Goal: Task Accomplishment & Management: Manage account settings

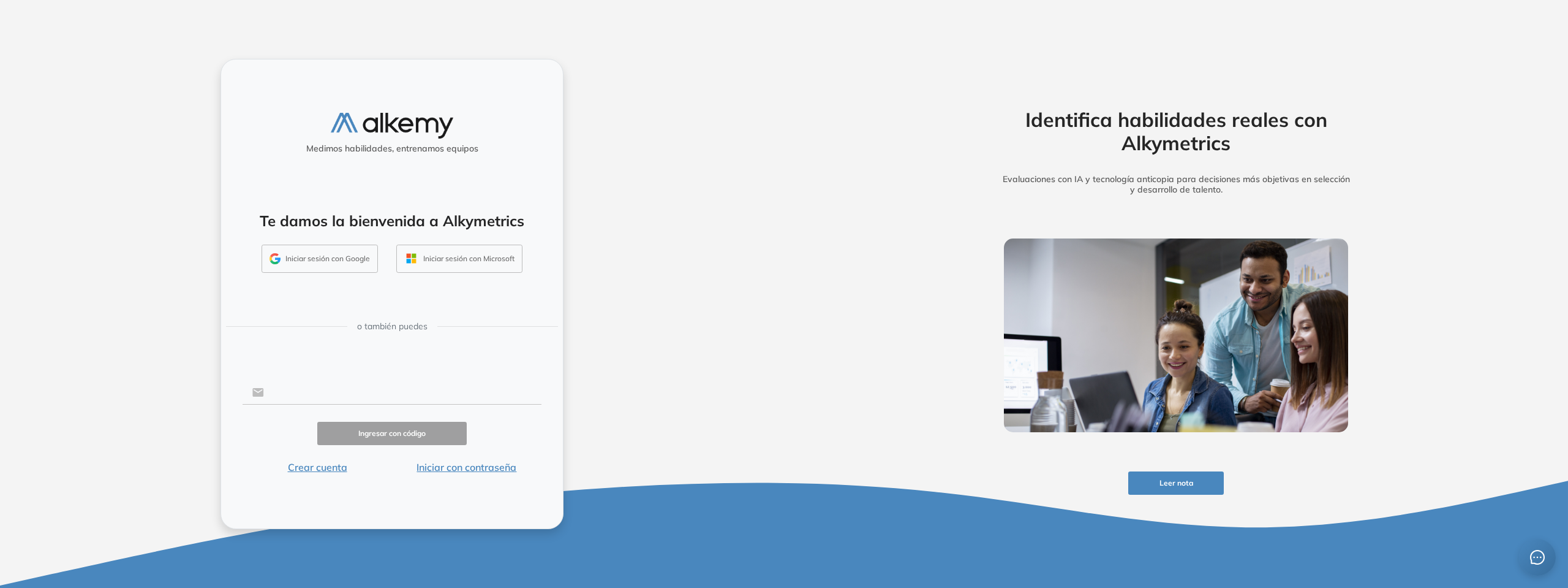
click at [380, 392] on input "text" at bounding box center [403, 392] width 278 height 24
click at [314, 252] on button "Iniciar sesión con Google" at bounding box center [319, 259] width 117 height 28
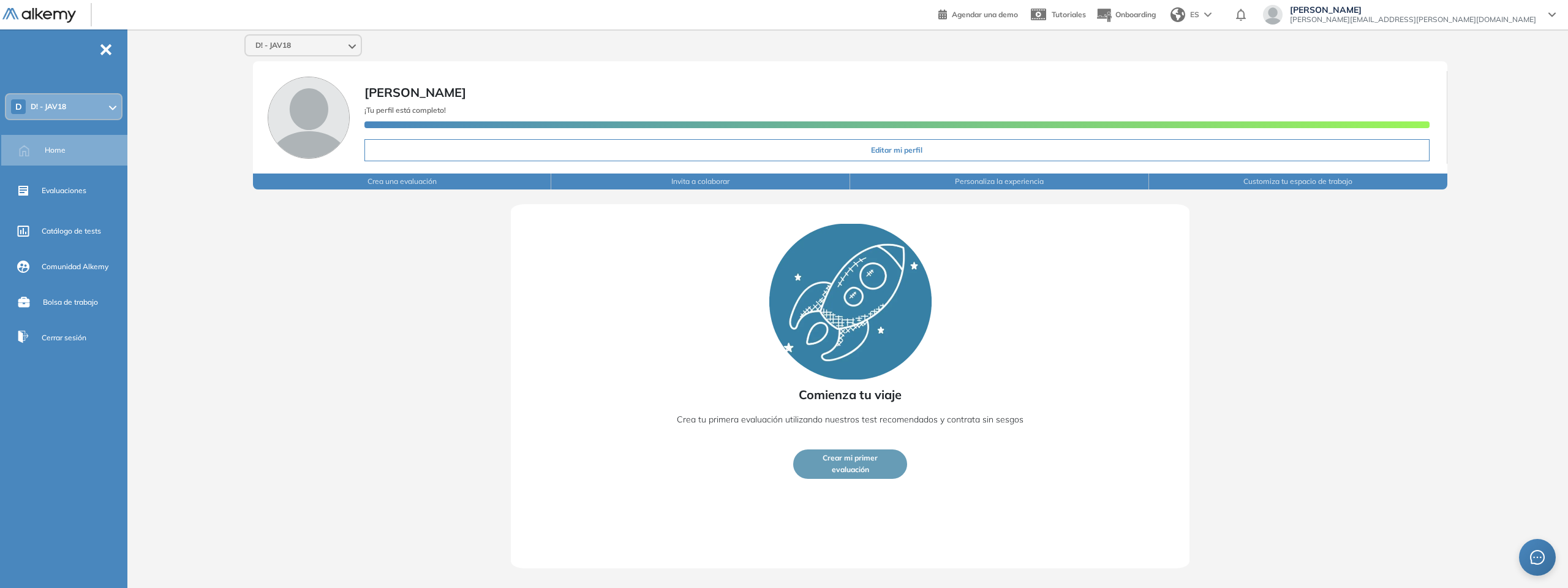
click at [104, 107] on div "D D! - JAV18" at bounding box center [63, 107] width 115 height 24
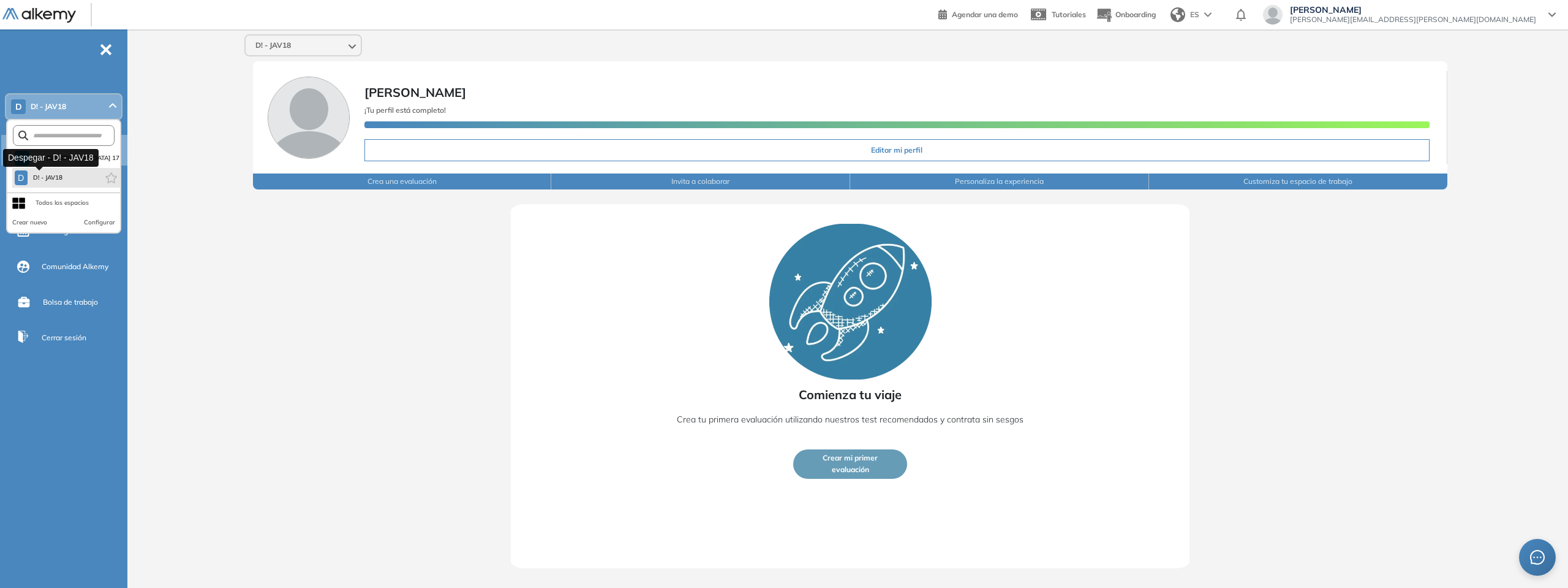
click at [59, 177] on span "D! - JAV18" at bounding box center [48, 177] width 31 height 10
click at [28, 179] on button "D D! - JAV18" at bounding box center [39, 178] width 49 height 15
click at [16, 177] on div "D" at bounding box center [21, 178] width 13 height 15
click at [42, 177] on span "D! - JAV18" at bounding box center [48, 177] width 31 height 10
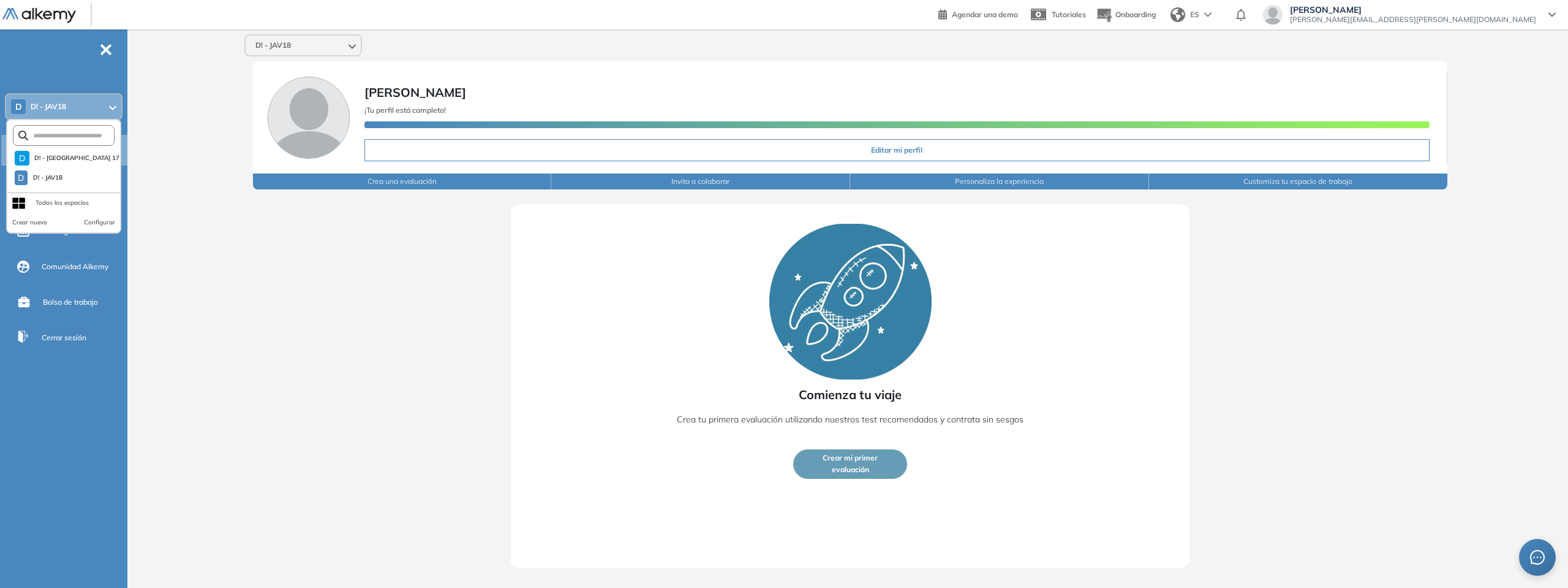
click at [342, 266] on div "Comienza tu viaje Crea tu primera evaluación utilizando nuestros test recomenda…" at bounding box center [850, 379] width 1357 height 379
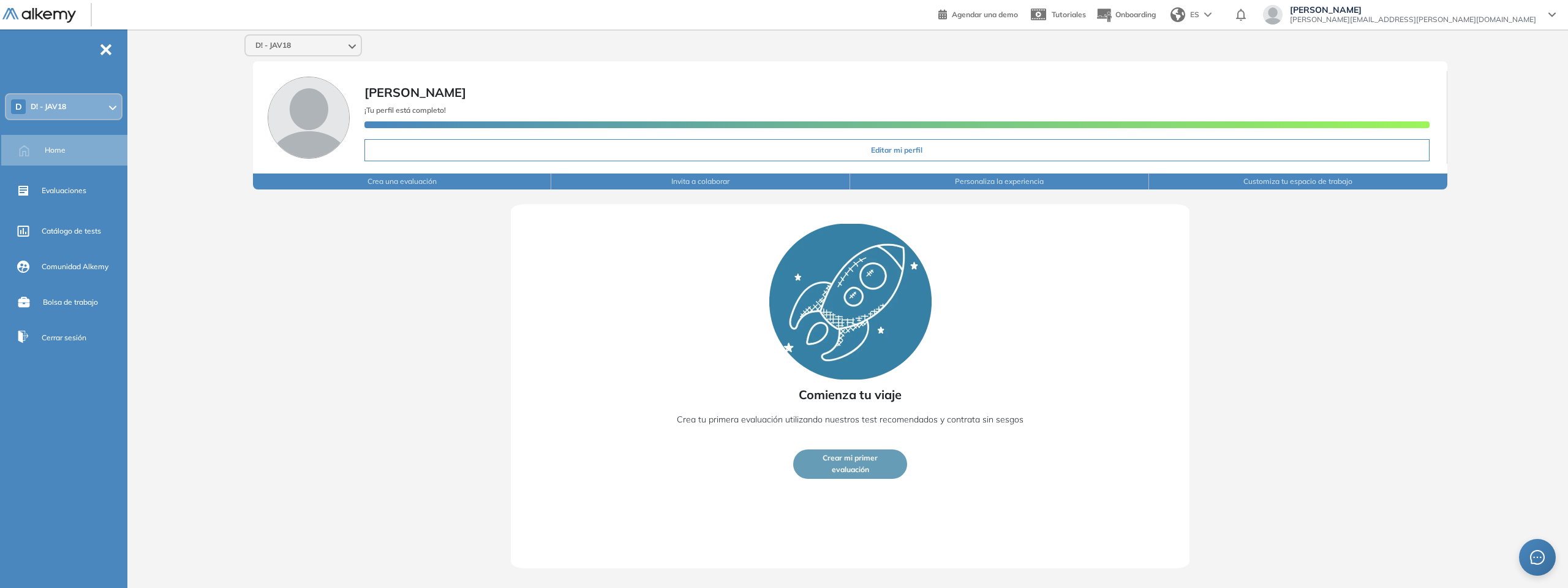
click at [322, 45] on div "D! - JAV18" at bounding box center [303, 45] width 115 height 20
click at [290, 115] on span "D! - JAV18" at bounding box center [287, 114] width 31 height 10
click at [340, 310] on div "Comienza tu viaje Crea tu primera evaluación utilizando nuestros test recomenda…" at bounding box center [850, 379] width 1357 height 379
click at [59, 187] on span "Evaluaciones" at bounding box center [64, 190] width 44 height 11
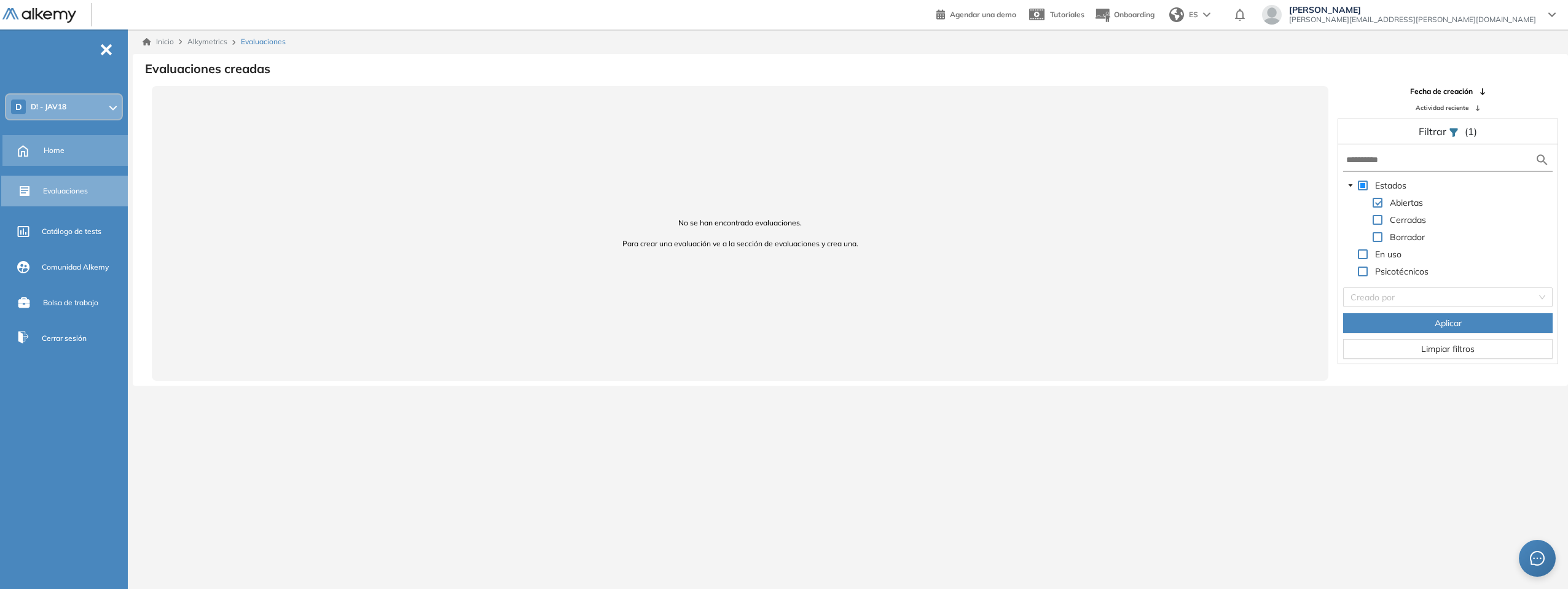
click at [51, 151] on span "Home" at bounding box center [54, 151] width 21 height 11
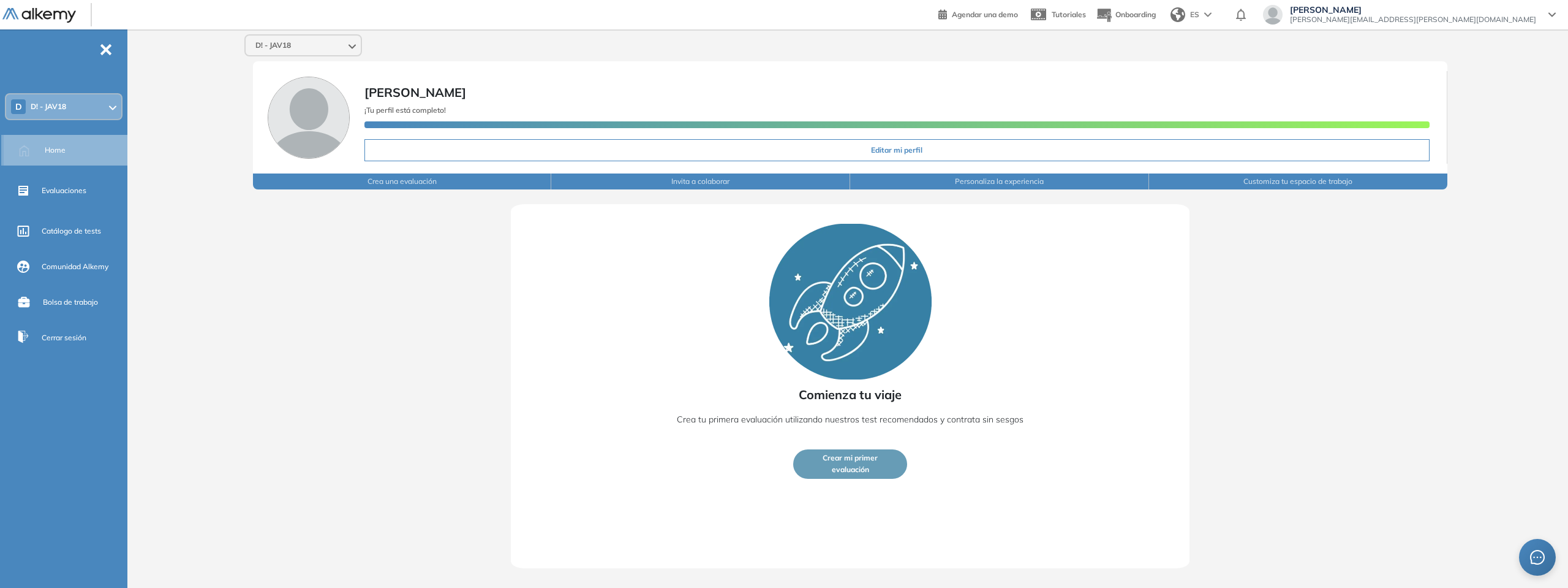
click at [51, 150] on span "Home" at bounding box center [55, 150] width 21 height 11
click at [84, 237] on div "Catálogo de tests" at bounding box center [84, 231] width 84 height 21
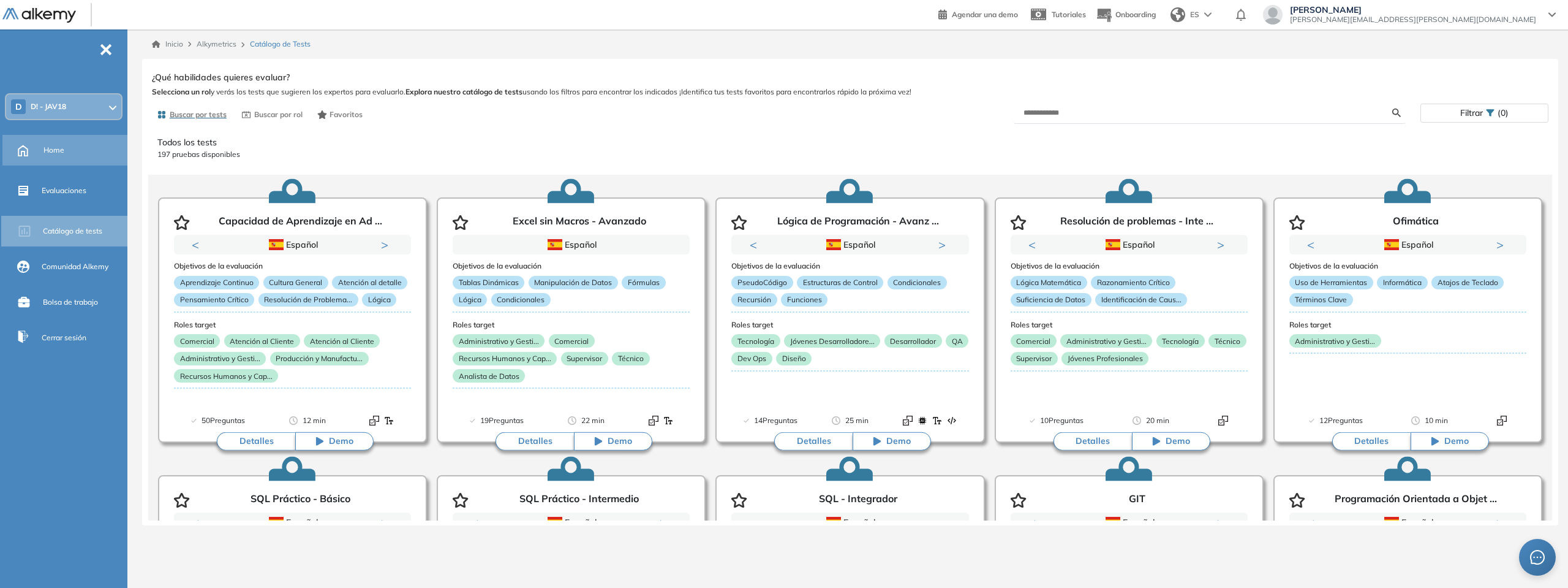
click at [73, 154] on div "Home" at bounding box center [84, 150] width 82 height 21
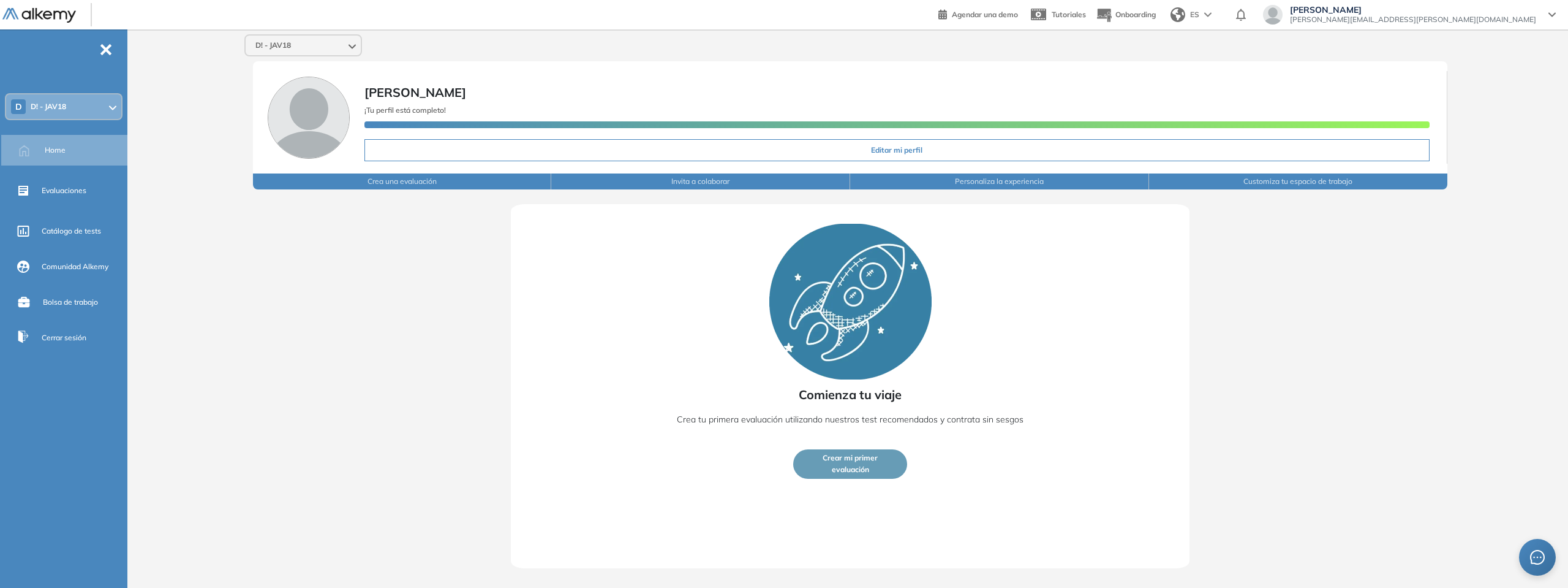
click at [1563, 5] on div "Agustin Zalazar agustin.zalazar@despegar.com" at bounding box center [1410, 16] width 313 height 22
click at [1554, 13] on icon at bounding box center [1552, 15] width 6 height 3
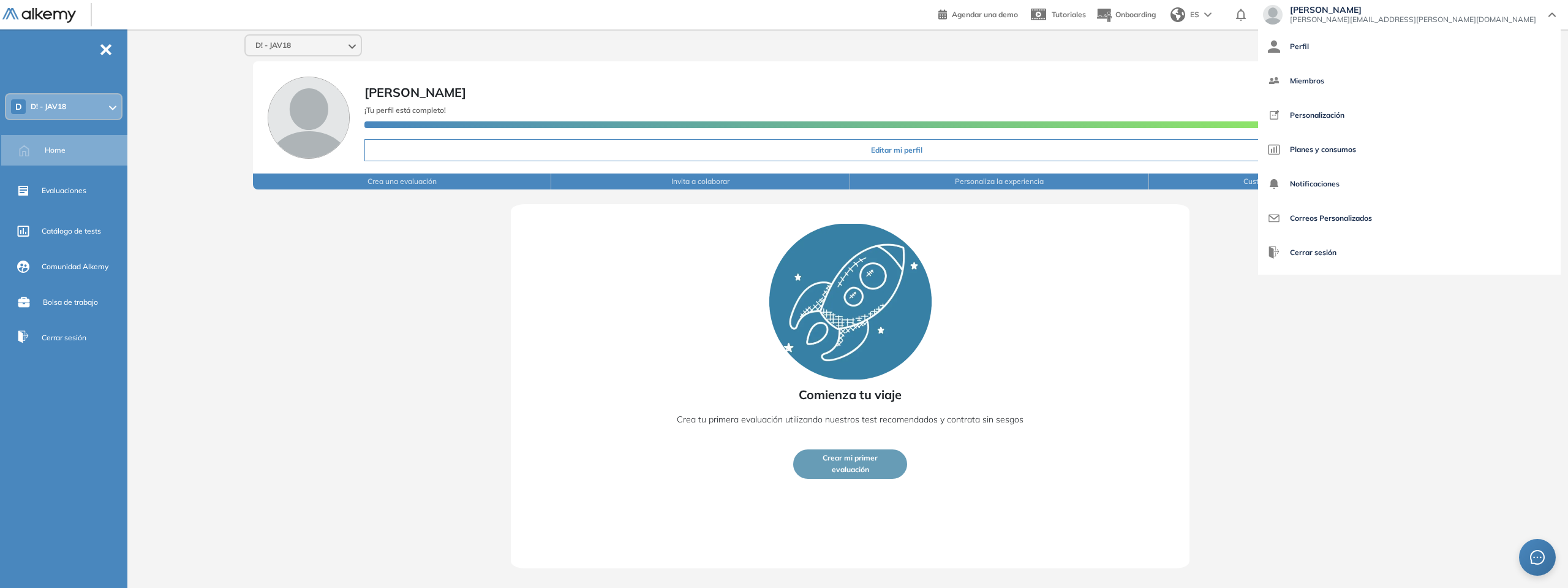
click at [1554, 13] on icon at bounding box center [1552, 14] width 7 height 5
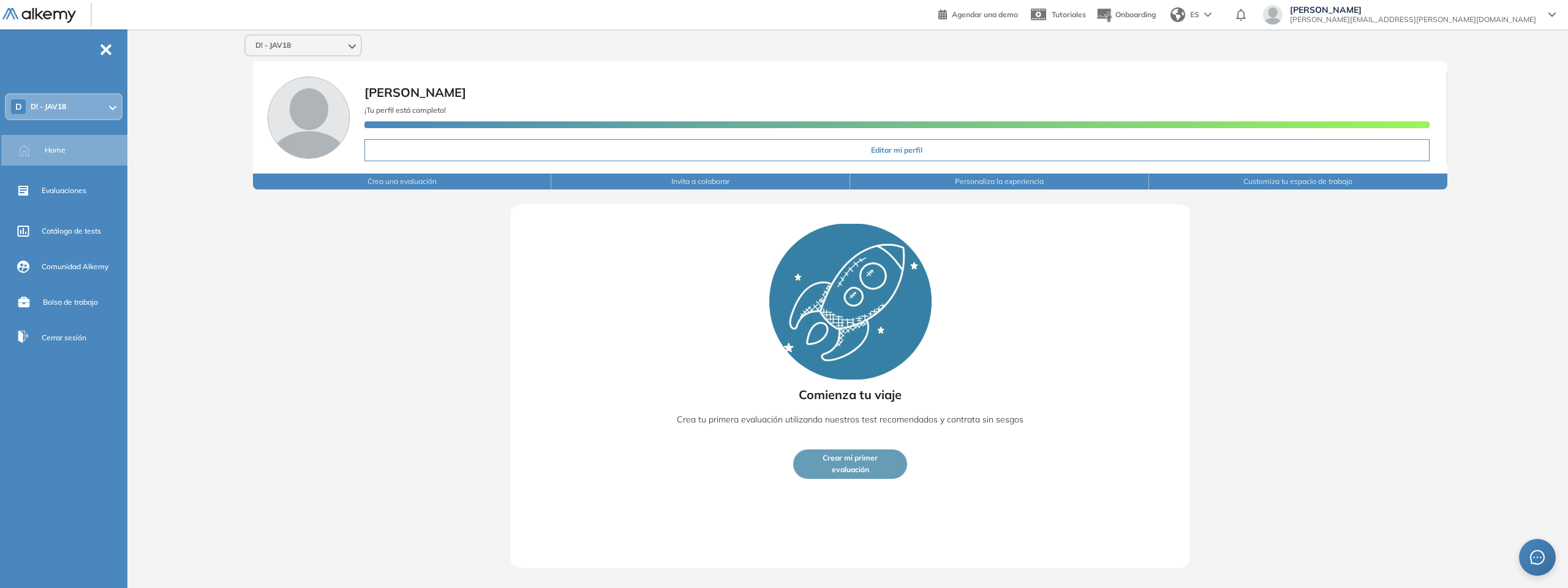
click at [76, 109] on div "D D! - JAV18" at bounding box center [63, 107] width 115 height 24
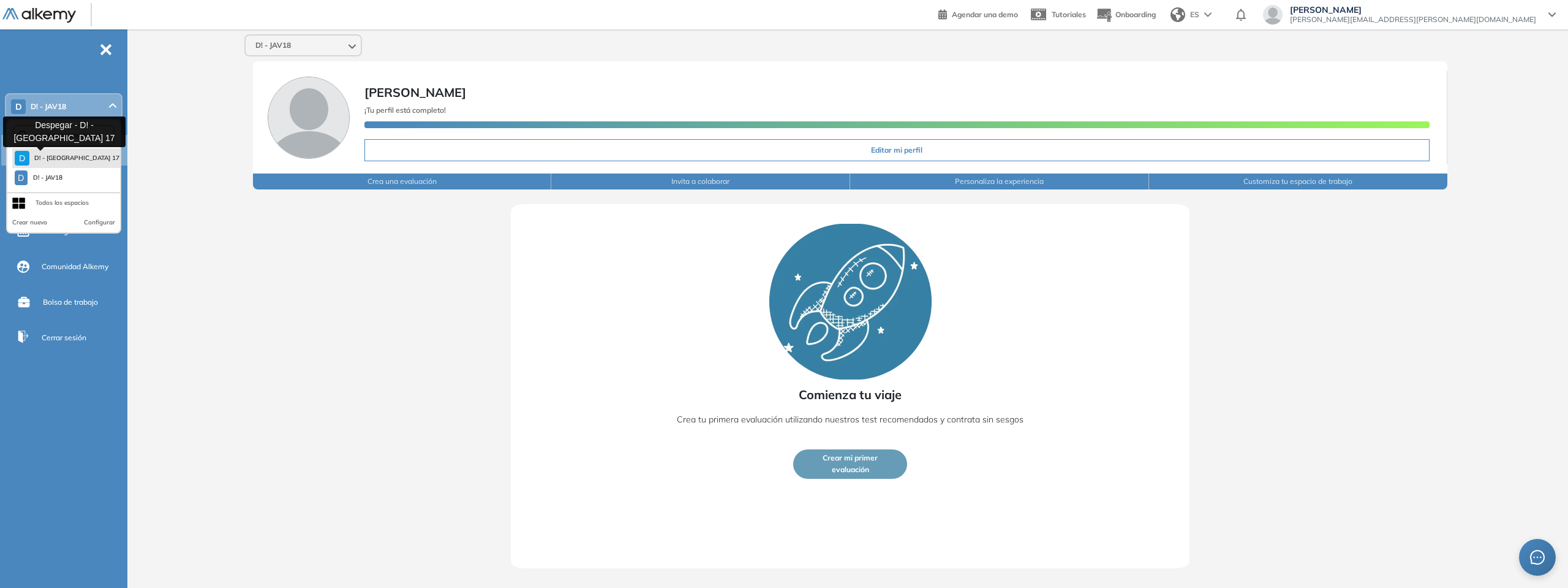
click at [44, 156] on span "D! - JAV 17" at bounding box center [73, 158] width 78 height 10
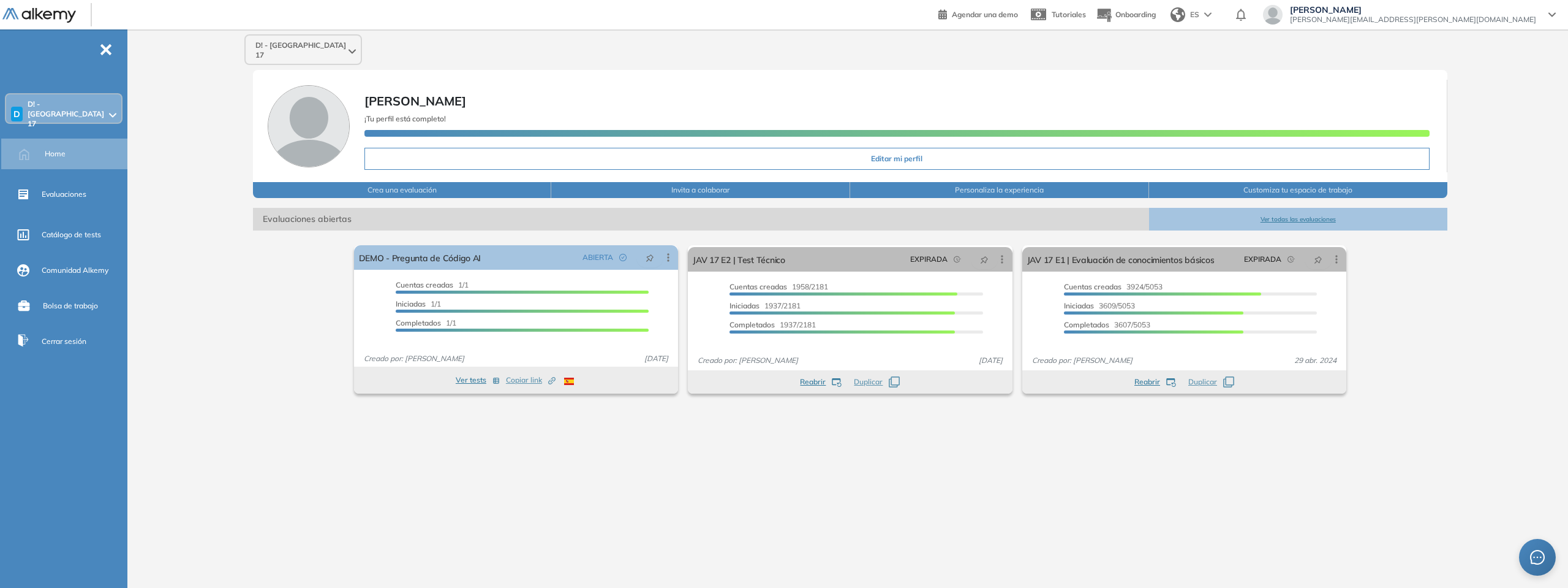
click at [61, 111] on span "D! - JAV 17" at bounding box center [67, 114] width 79 height 30
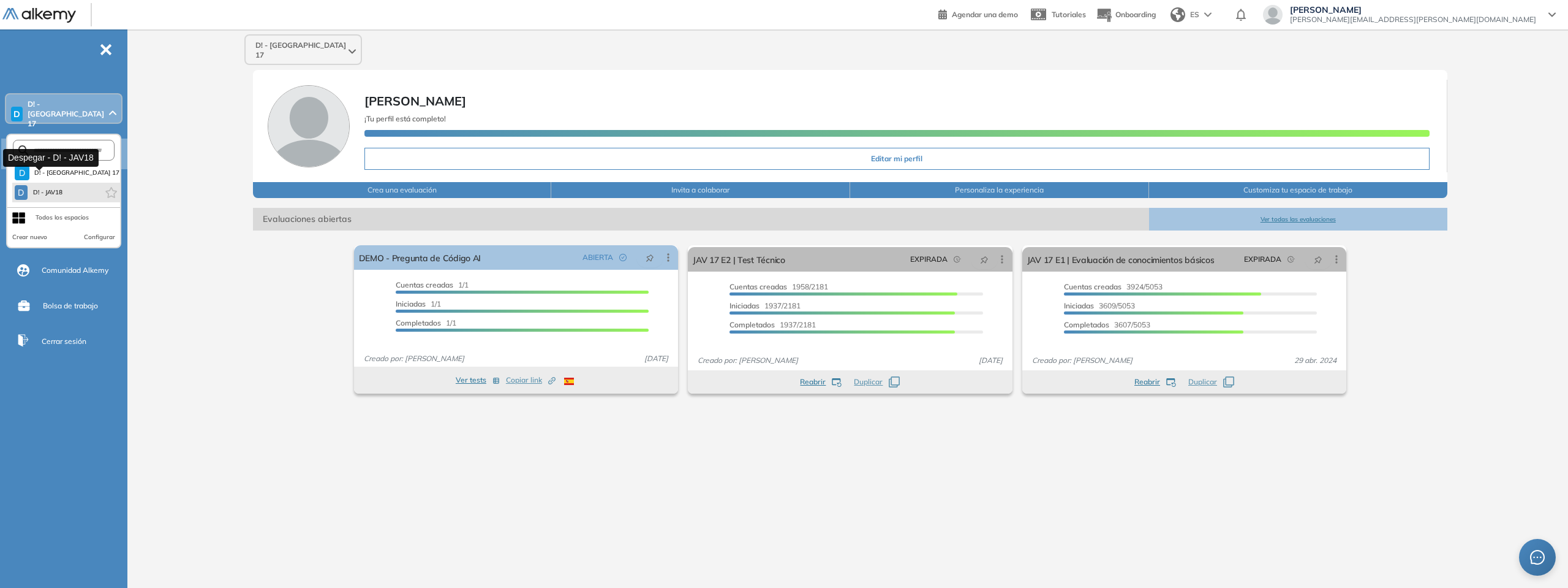
click at [51, 187] on span "D! - JAV18" at bounding box center [48, 192] width 31 height 10
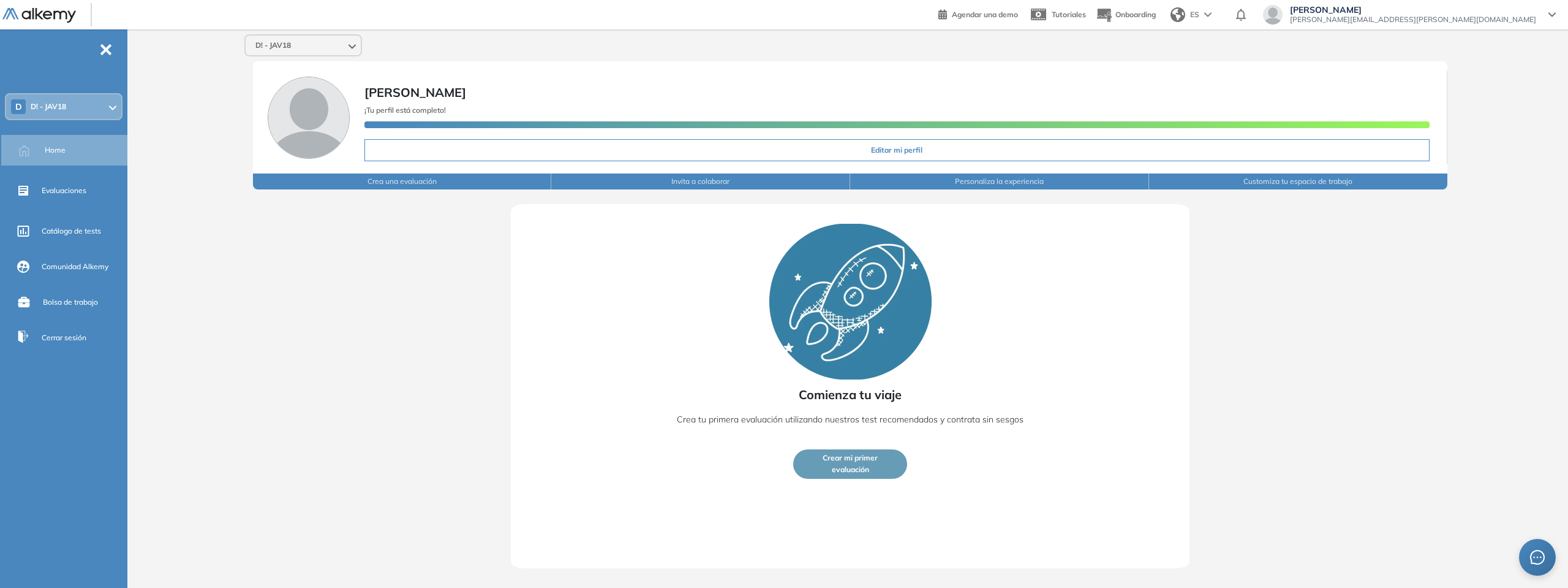
click at [77, 105] on div "D D! - JAV18" at bounding box center [63, 107] width 115 height 24
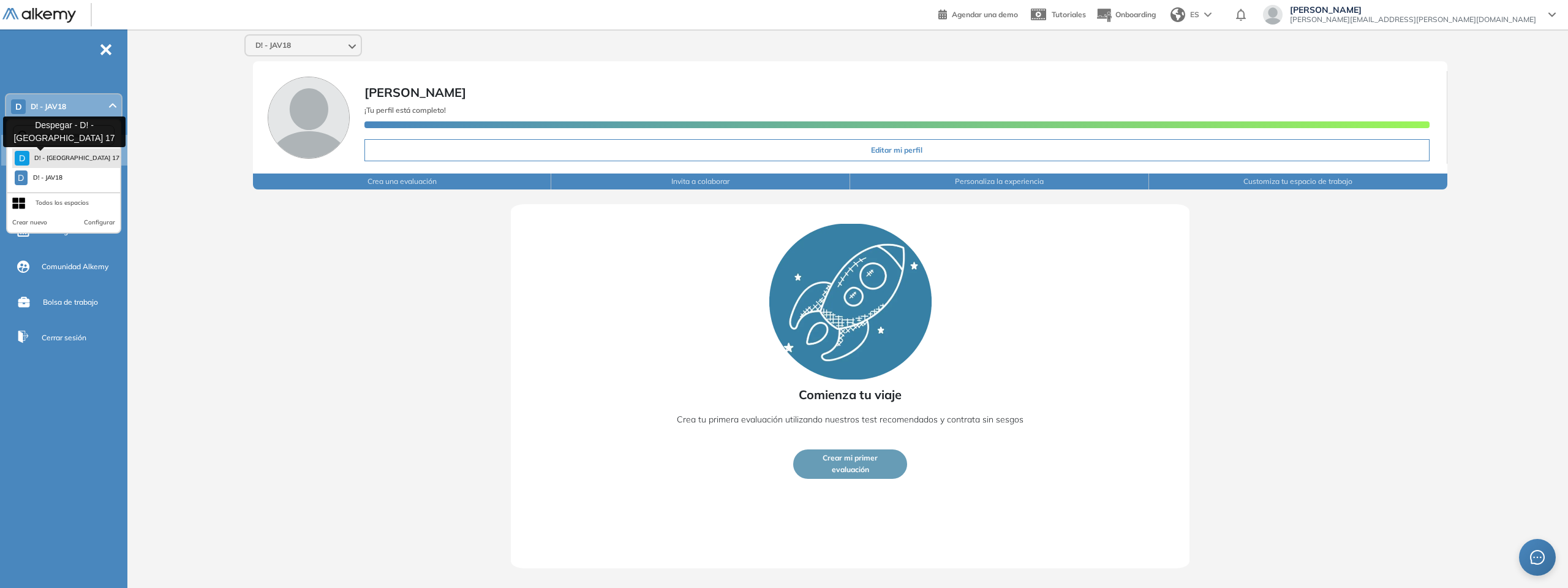
click at [52, 160] on span "D! - JAV 17" at bounding box center [73, 158] width 78 height 10
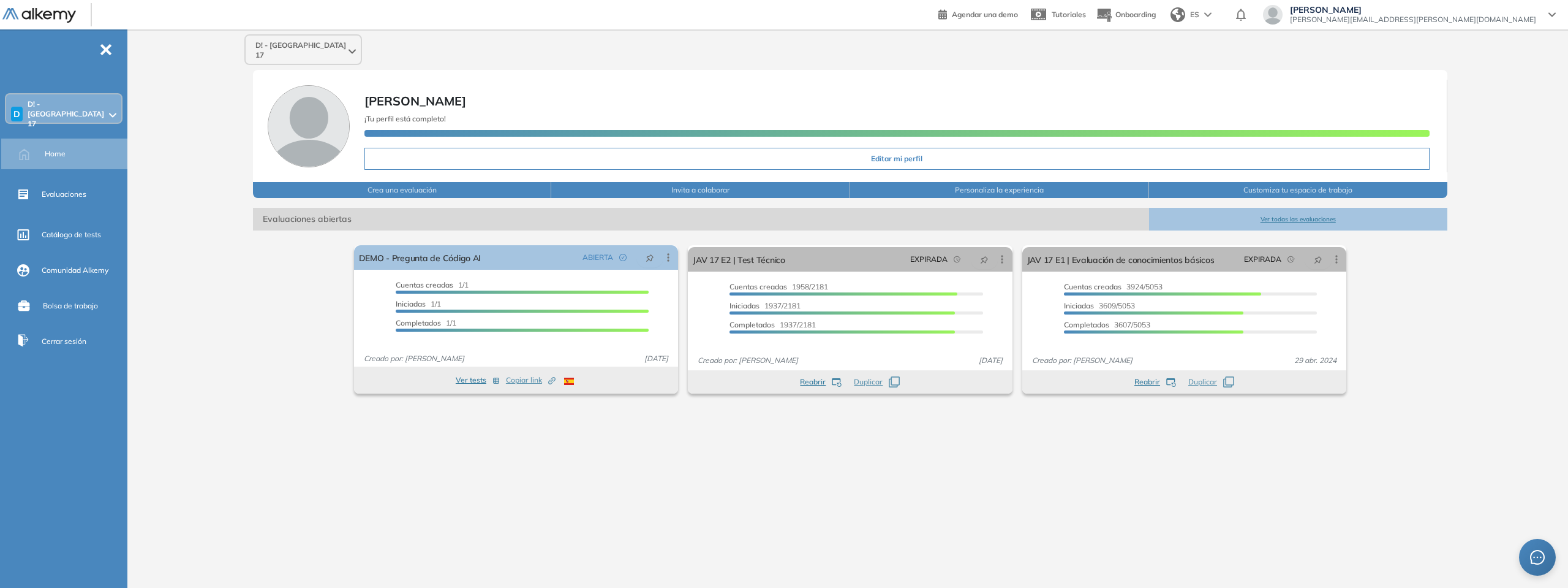
click at [1303, 212] on button "Ver todas las evaluaciones" at bounding box center [1298, 219] width 299 height 23
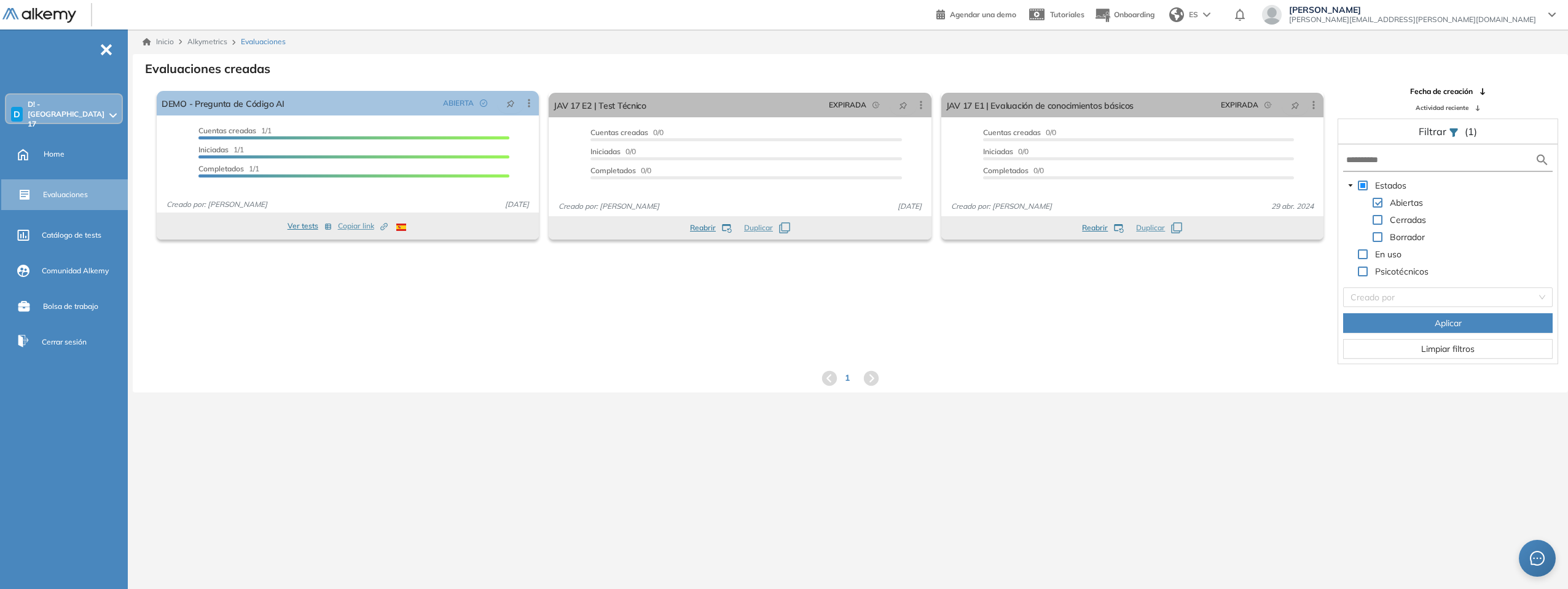
click at [1507, 15] on span "agustin.zalazar@despegar.com" at bounding box center [1412, 20] width 247 height 10
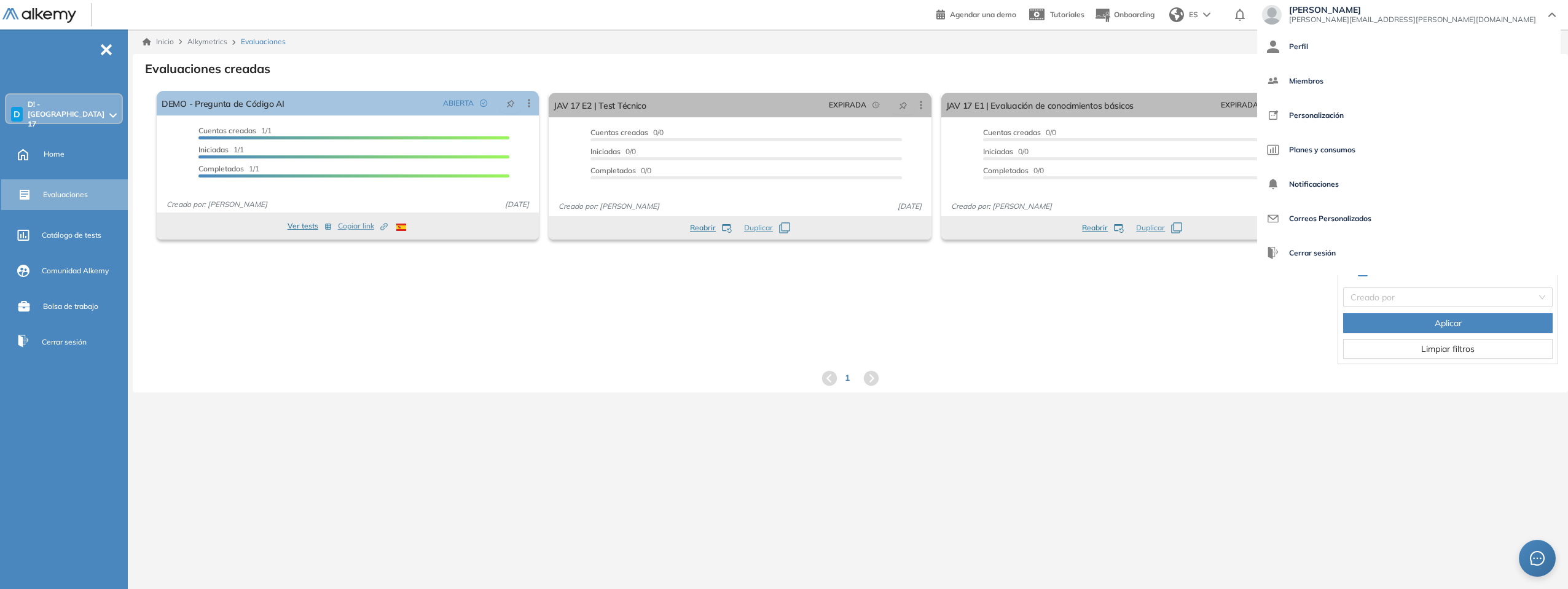
click at [1507, 15] on span "agustin.zalazar@despegar.com" at bounding box center [1412, 20] width 247 height 10
